Goal: Task Accomplishment & Management: Use online tool/utility

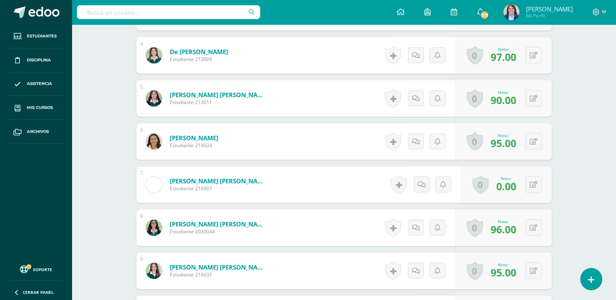
scroll to position [378, 0]
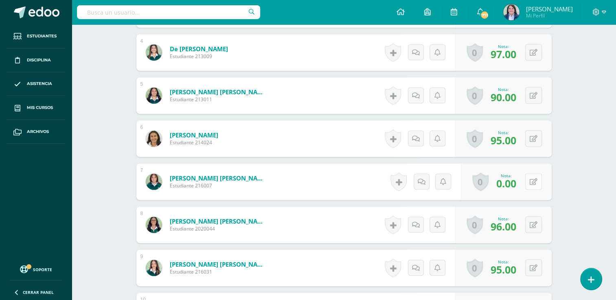
click at [533, 179] on button at bounding box center [533, 181] width 17 height 17
click at [477, 180] on input "0.00" at bounding box center [483, 184] width 33 height 16
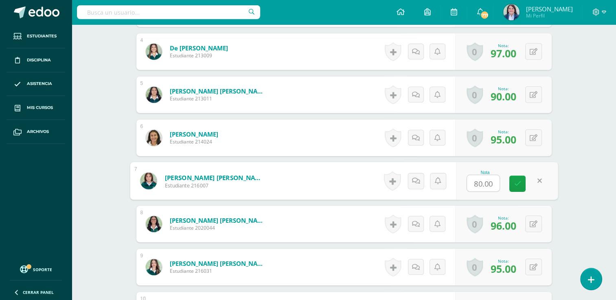
click at [482, 181] on input "80.00" at bounding box center [483, 183] width 33 height 16
type input "85.00"
click at [515, 181] on icon at bounding box center [517, 183] width 7 height 7
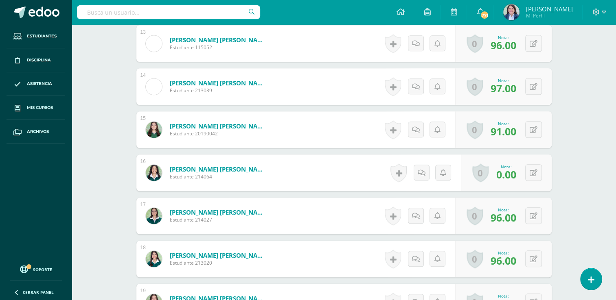
scroll to position [776, 0]
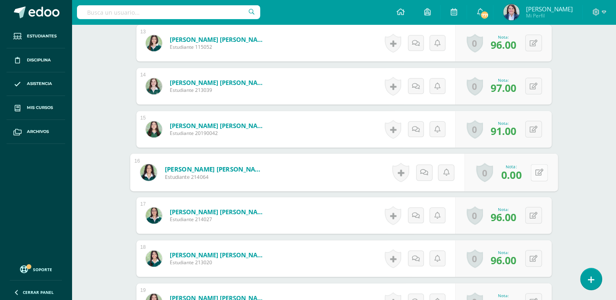
click at [533, 171] on button at bounding box center [538, 172] width 17 height 17
click at [478, 173] on input "0.00" at bounding box center [483, 175] width 33 height 16
type input "85.00"
click at [515, 173] on icon at bounding box center [517, 175] width 7 height 7
